Goal: Information Seeking & Learning: Find specific fact

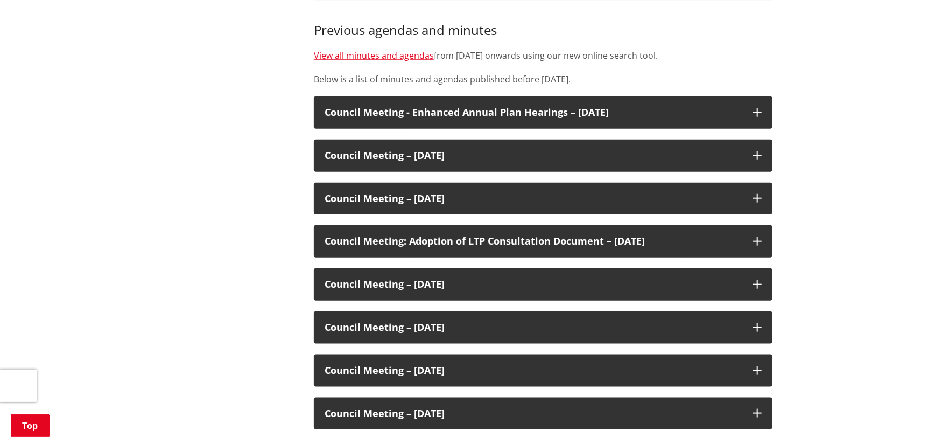
scroll to position [377, 0]
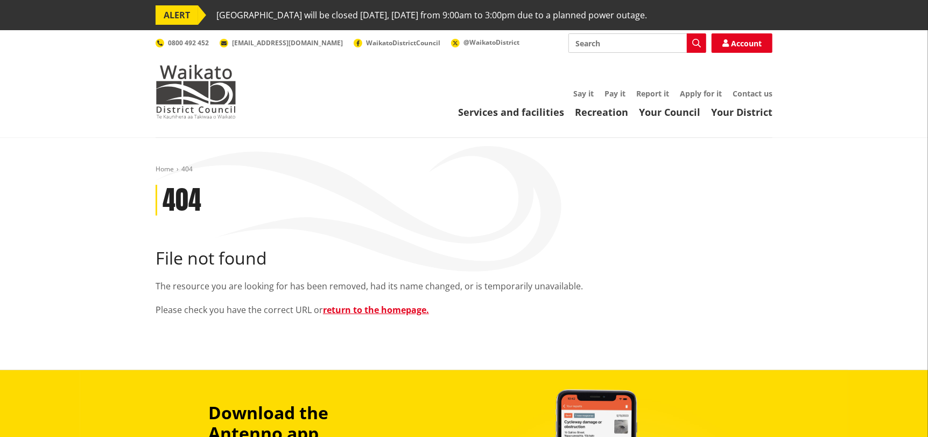
click at [605, 38] on input "Search" at bounding box center [637, 42] width 138 height 19
type input "minutes 2019"
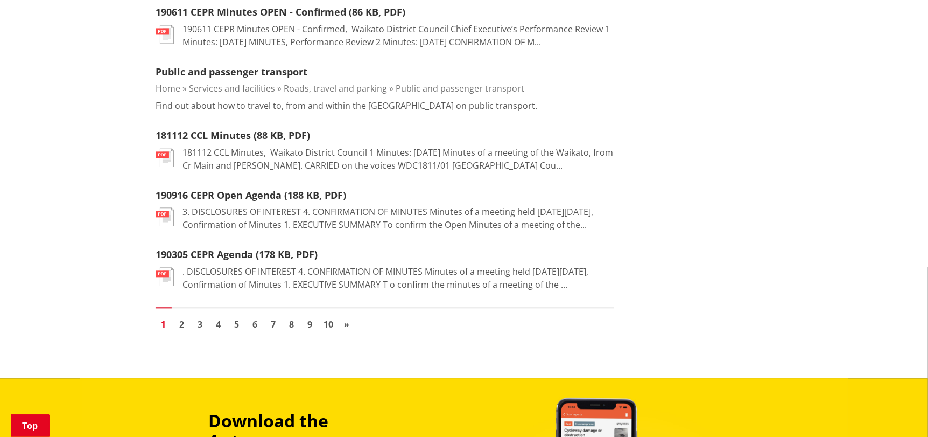
scroll to position [1400, 0]
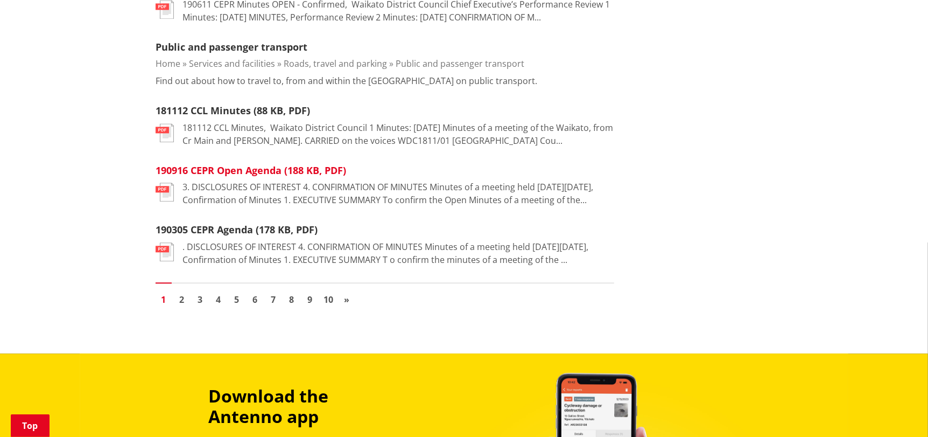
click at [253, 177] on link "190916 CEPR Open Agenda (188 KB, PDF)" at bounding box center [251, 170] width 191 height 13
click at [347, 305] on span "»" at bounding box center [346, 299] width 5 height 12
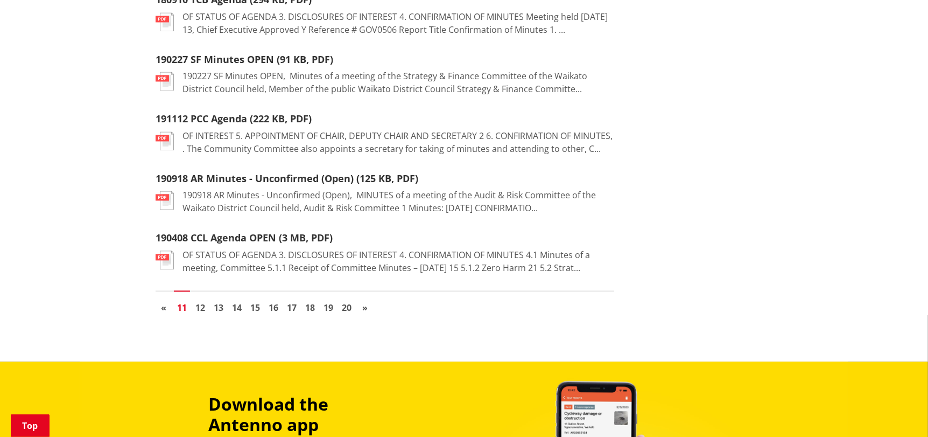
scroll to position [1345, 0]
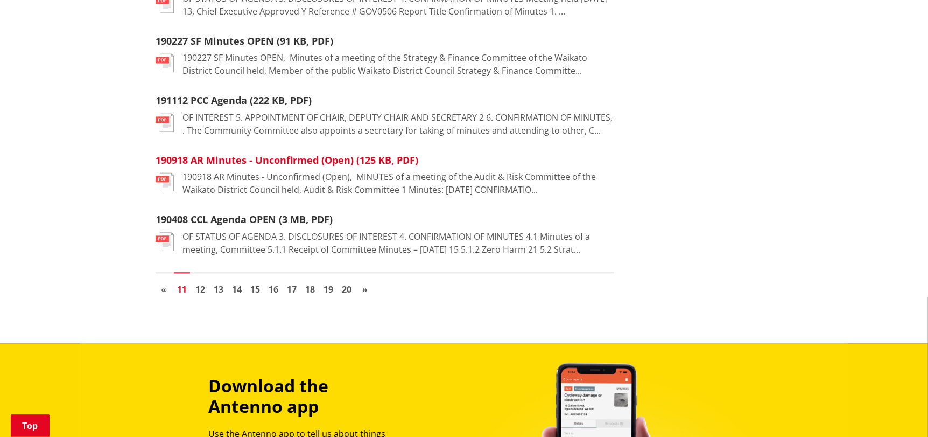
click at [269, 162] on link "190918 AR Minutes - Unconfirmed (Open) (125 KB, PDF)" at bounding box center [287, 159] width 263 height 13
click at [163, 293] on span "«" at bounding box center [163, 289] width 5 height 12
click at [163, 291] on span "«" at bounding box center [163, 289] width 5 height 12
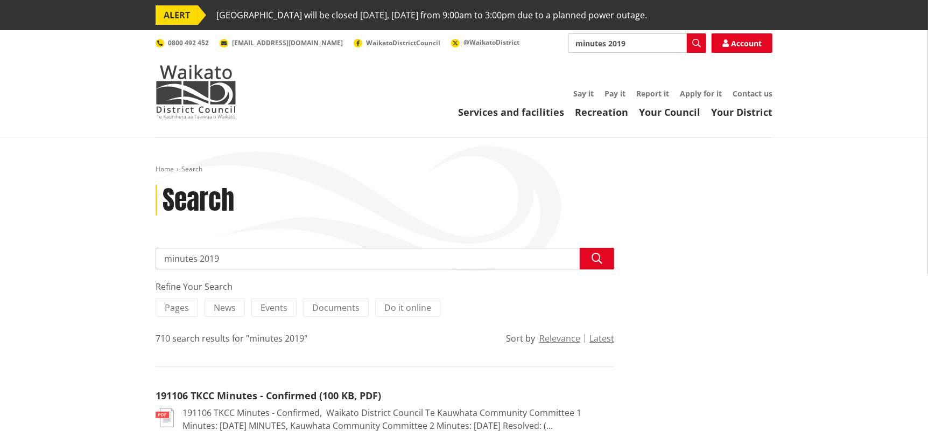
click at [248, 254] on input "minutes 2019" at bounding box center [385, 259] width 459 height 22
type input "minutes 2019 [GEOGRAPHIC_DATA]"
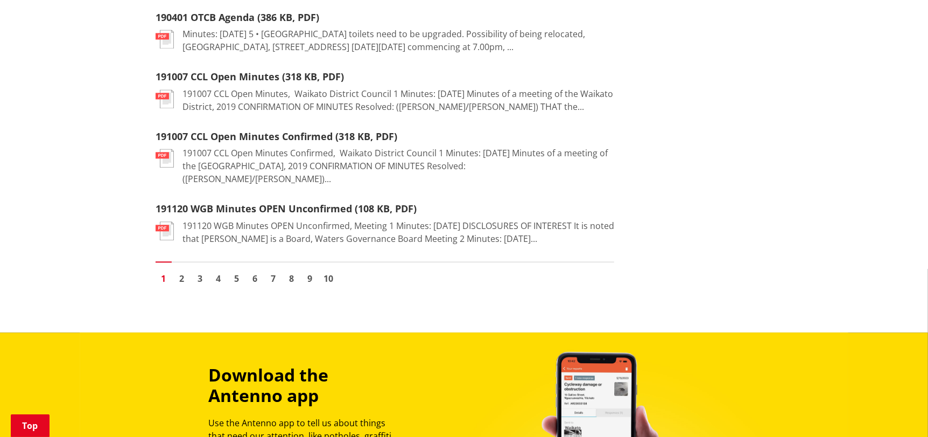
scroll to position [1400, 0]
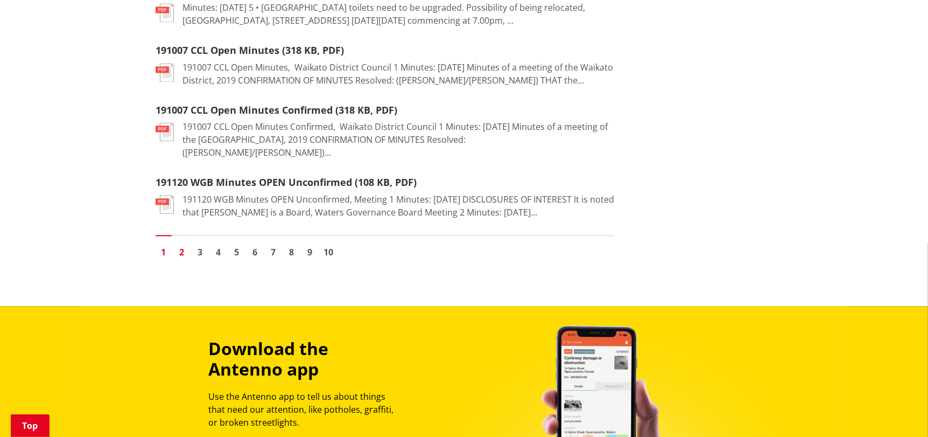
click at [181, 260] on link "2" at bounding box center [182, 252] width 16 height 16
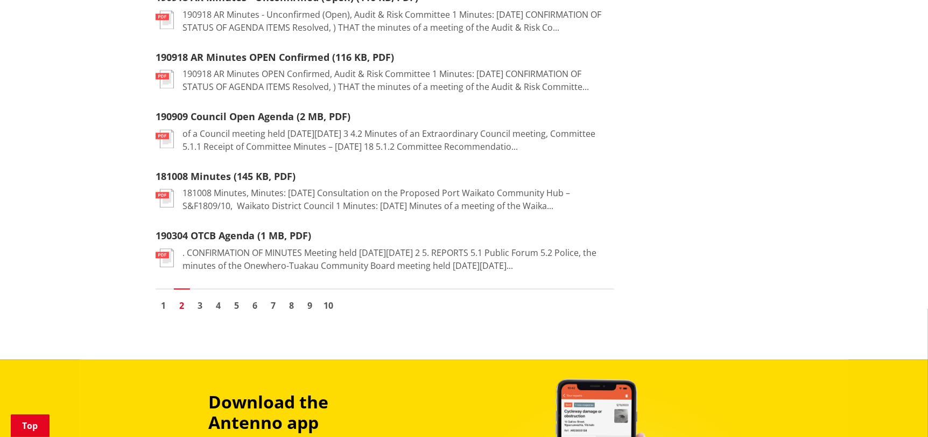
scroll to position [1345, 0]
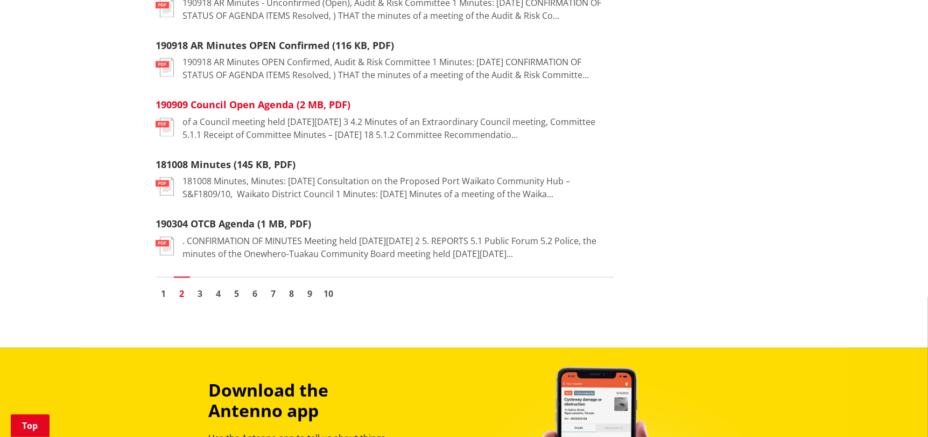
click at [279, 111] on link "190909 Council Open Agenda (2 MB, PDF)" at bounding box center [253, 104] width 195 height 13
click at [195, 301] on link "3" at bounding box center [200, 293] width 16 height 16
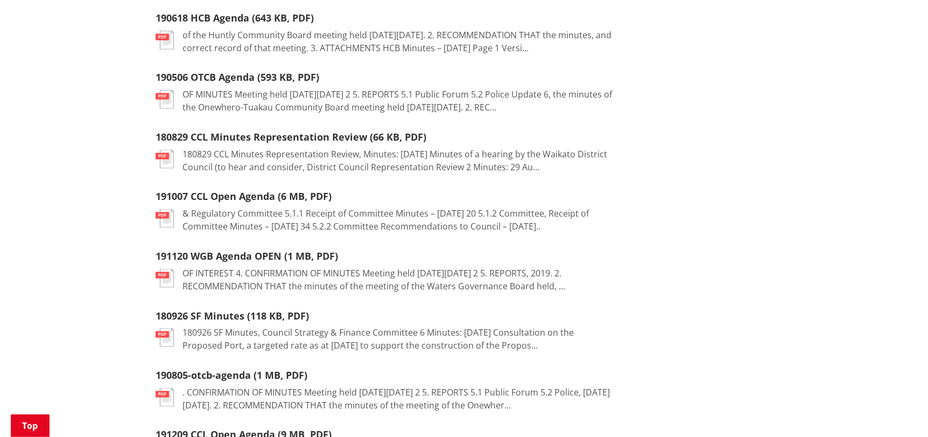
scroll to position [861, 0]
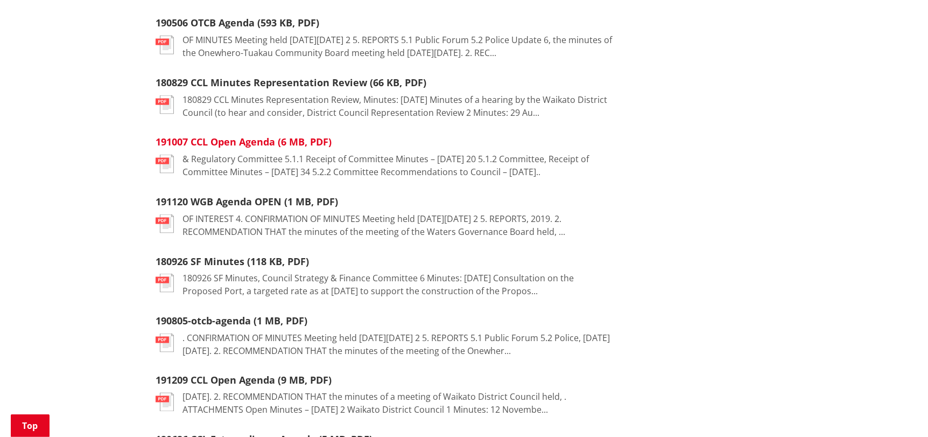
click at [292, 139] on link "191007 CCL Open Agenda (6 MB, PDF)" at bounding box center [244, 141] width 176 height 13
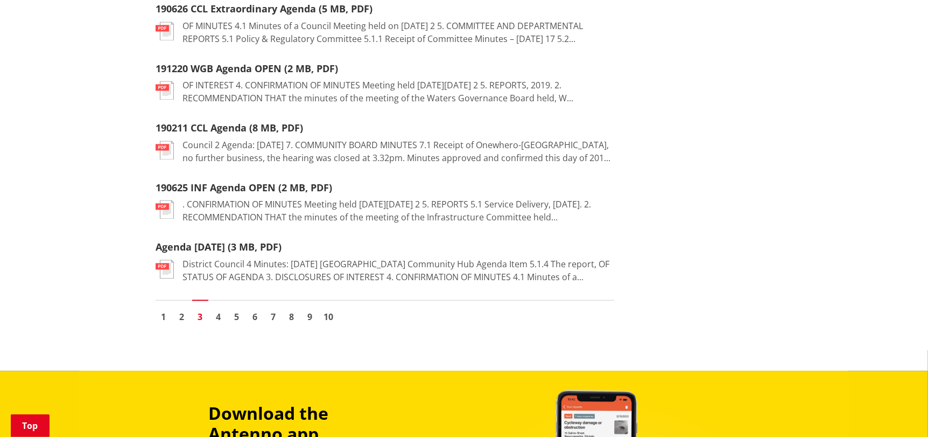
scroll to position [1345, 0]
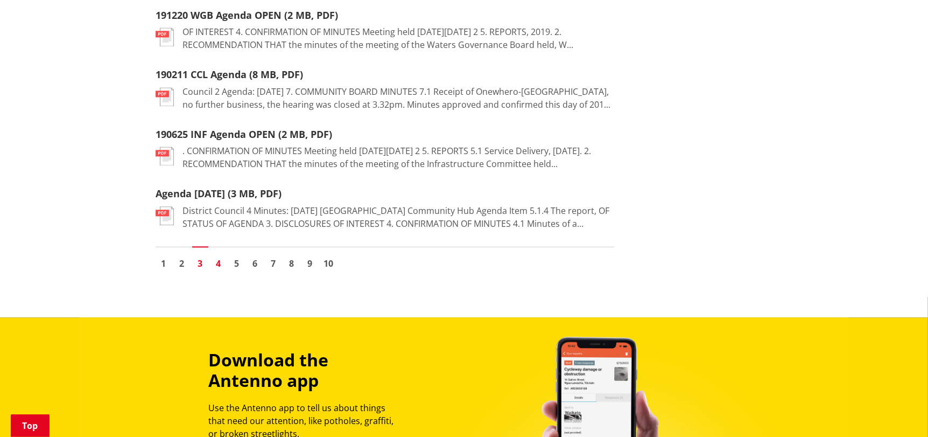
click at [219, 271] on link "4" at bounding box center [218, 263] width 16 height 16
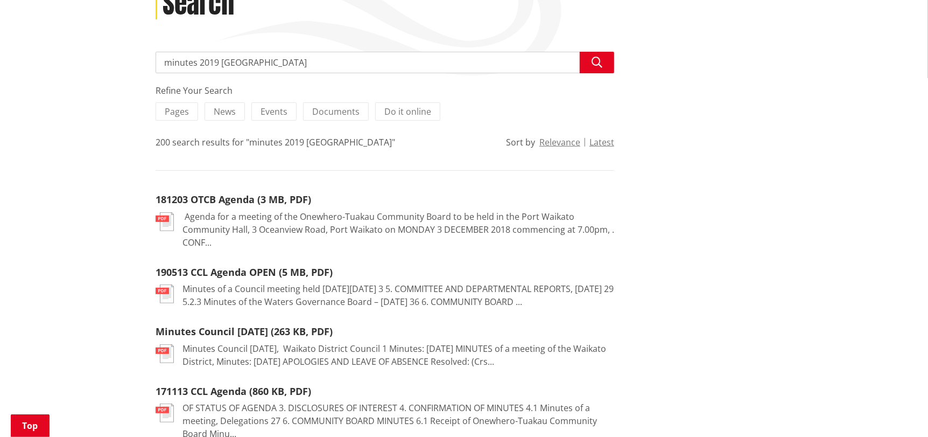
scroll to position [215, 0]
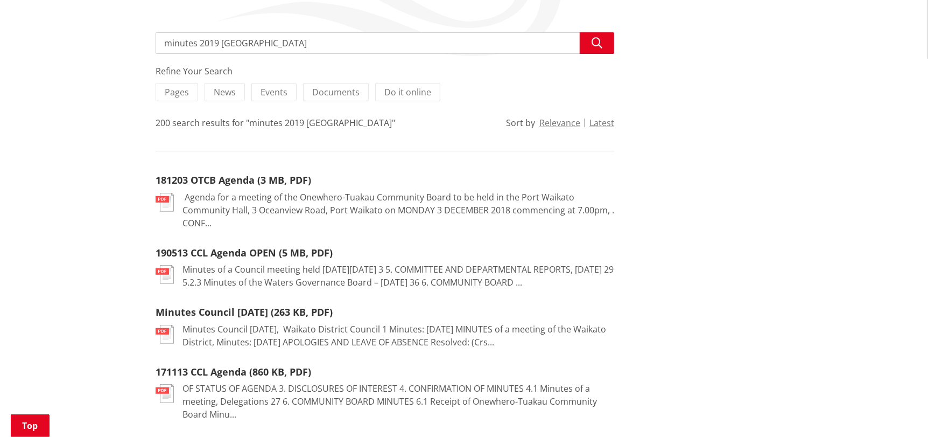
drag, startPoint x: 317, startPoint y: 41, endPoint x: 152, endPoint y: 43, distance: 165.3
type input "port waikato resolution"
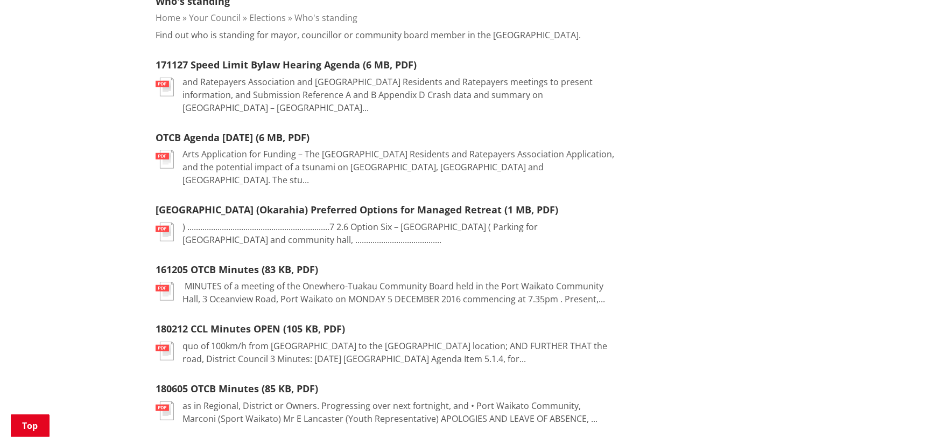
scroll to position [485, 0]
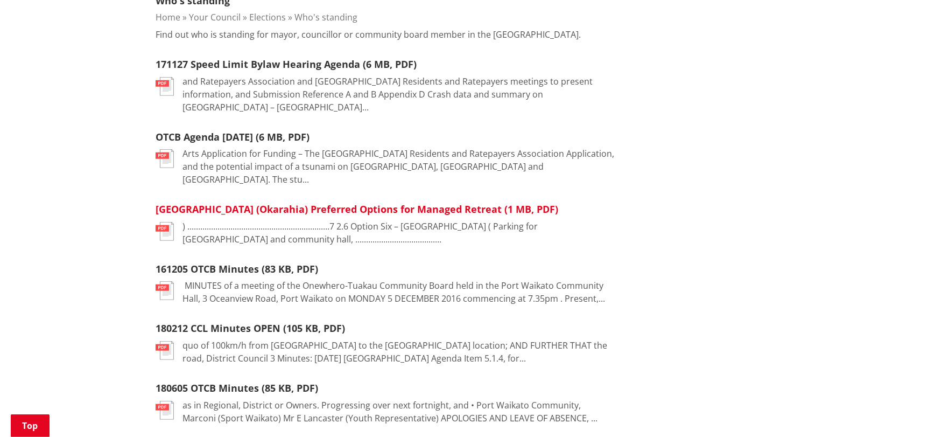
click at [254, 202] on link "Sunset Beach (Okarahia) Preferred Options for Managed Retreat (1 MB, PDF)" at bounding box center [357, 208] width 403 height 13
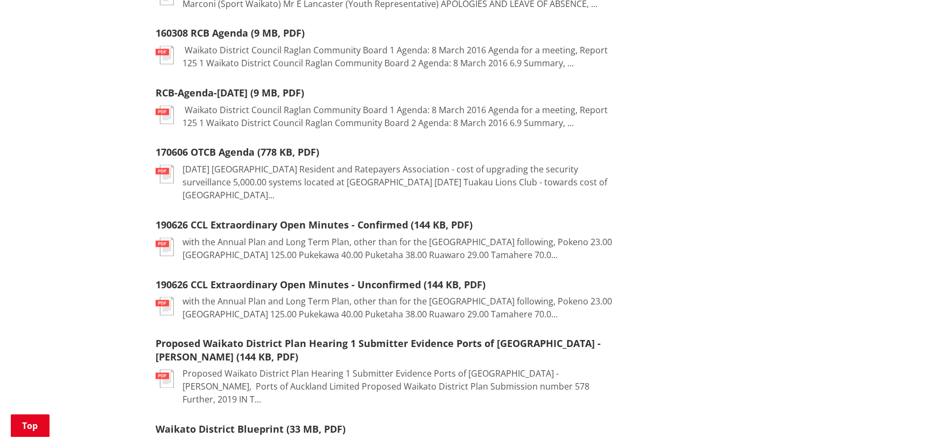
scroll to position [915, 0]
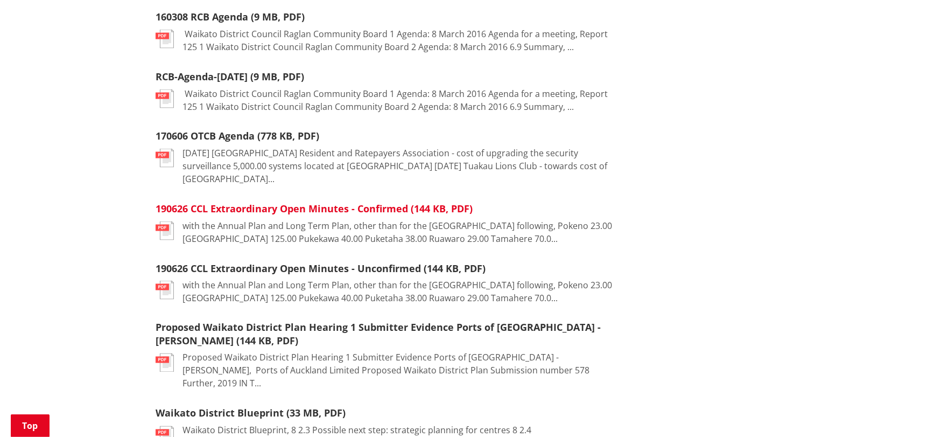
drag, startPoint x: 401, startPoint y: 152, endPoint x: 409, endPoint y: 152, distance: 8.1
click at [401, 202] on link "190626 CCL Extraordinary Open Minutes - Confirmed (144 KB, PDF)" at bounding box center [314, 208] width 317 height 13
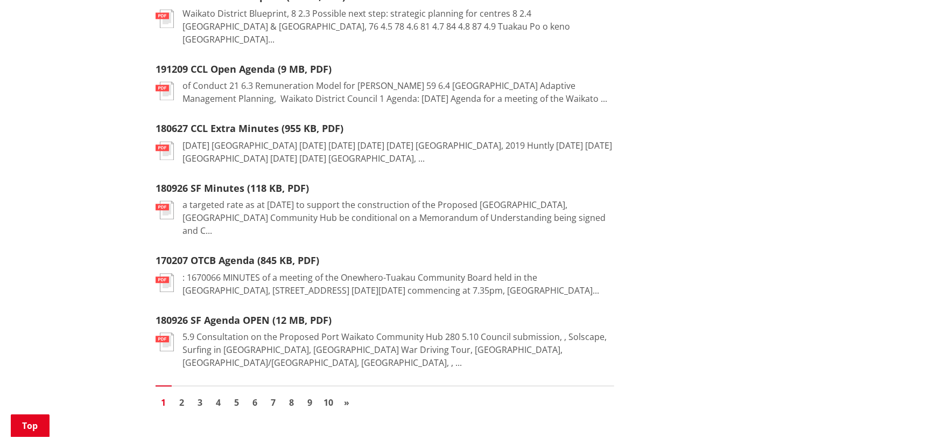
scroll to position [1345, 0]
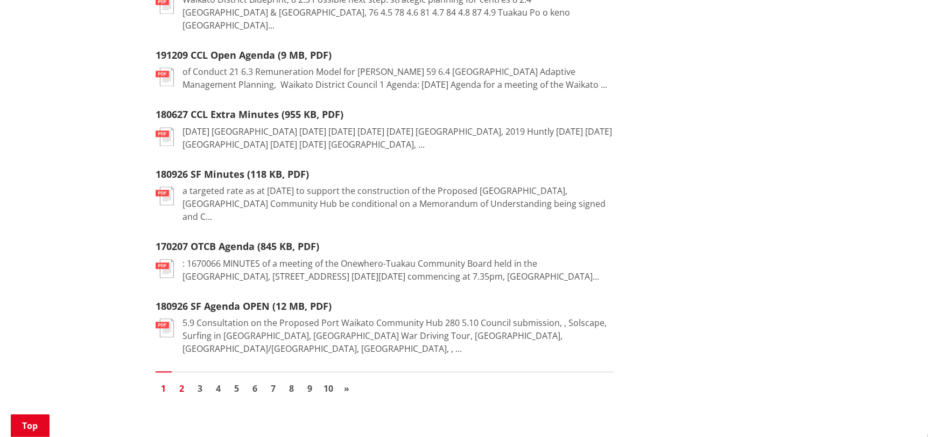
click at [179, 380] on link "2" at bounding box center [182, 388] width 16 height 16
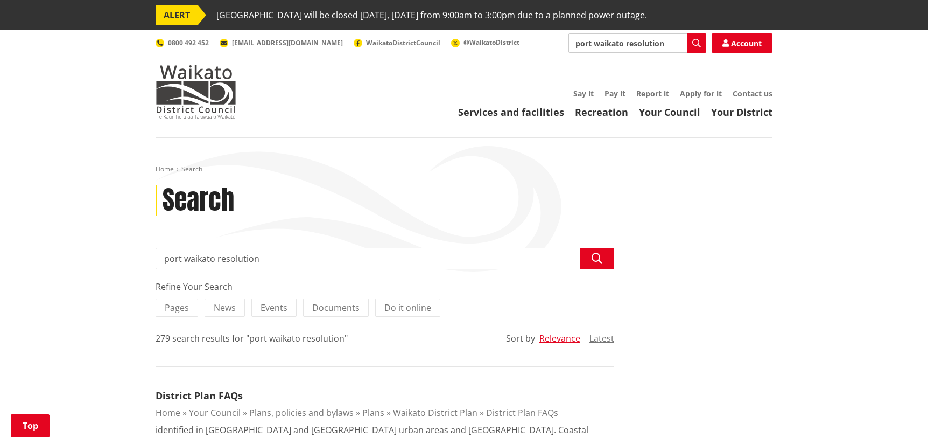
scroll to position [1345, 0]
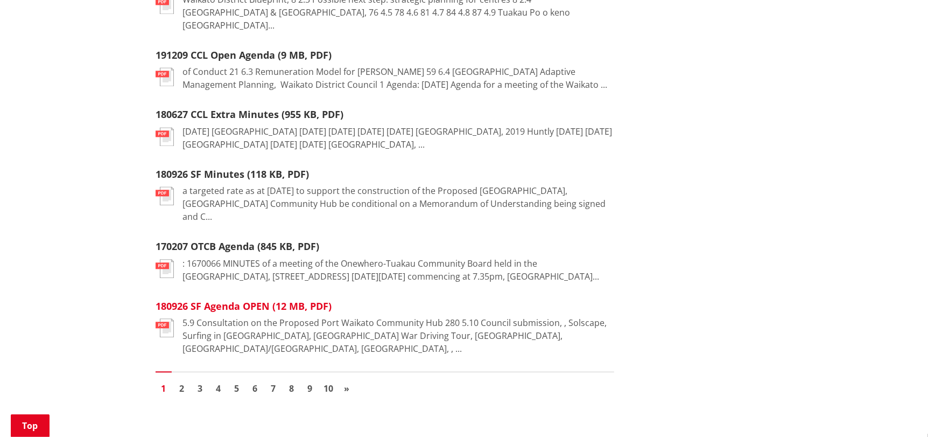
click at [290, 299] on link "180926 SF Agenda OPEN (12 MB, PDF)" at bounding box center [244, 305] width 176 height 13
